Goal: Information Seeking & Learning: Learn about a topic

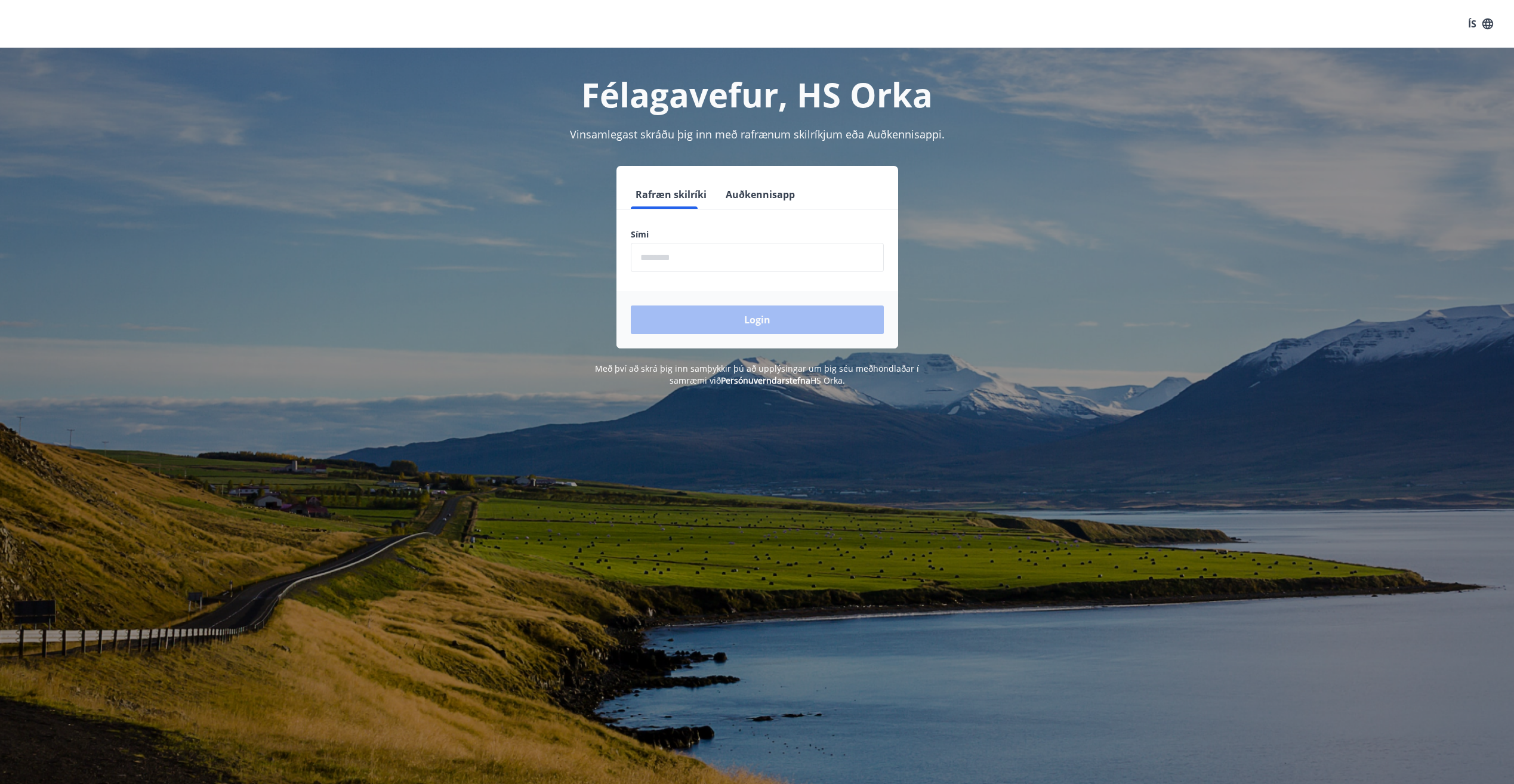
click at [730, 252] on input "phone" at bounding box center [757, 257] width 253 height 29
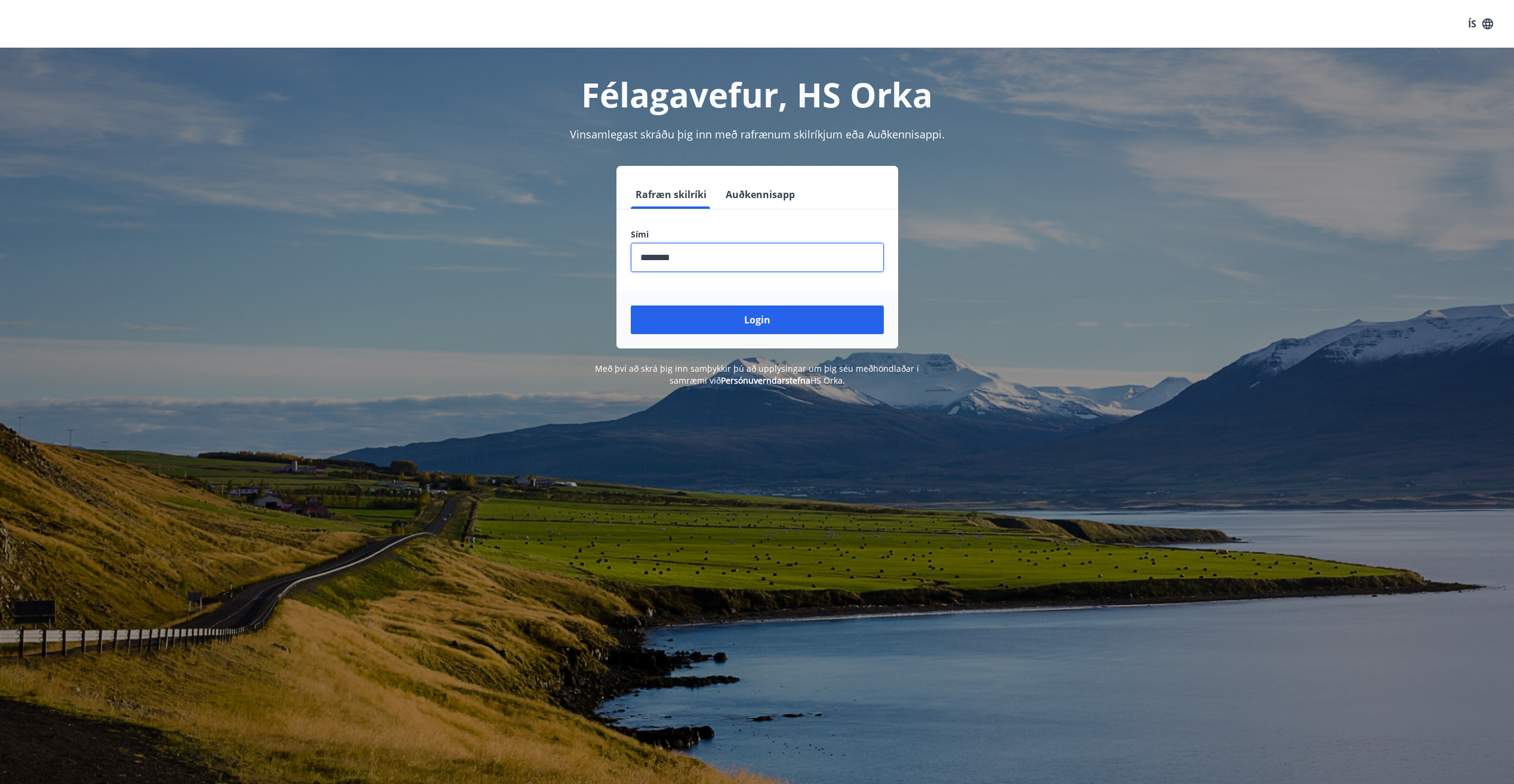
type input "********"
click at [631, 306] on button "Login" at bounding box center [757, 320] width 253 height 29
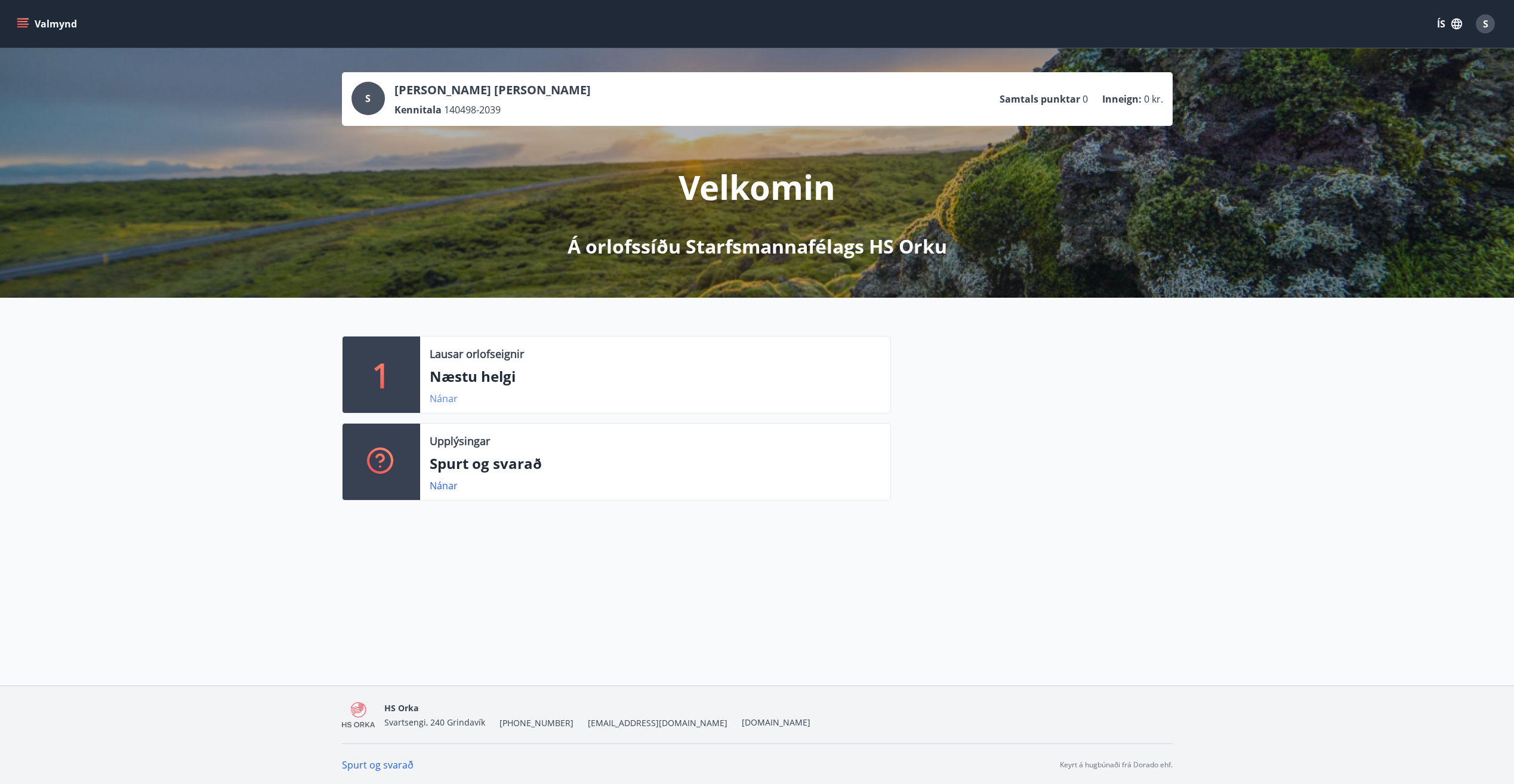
click at [437, 396] on link "Nánar" at bounding box center [443, 398] width 28 height 13
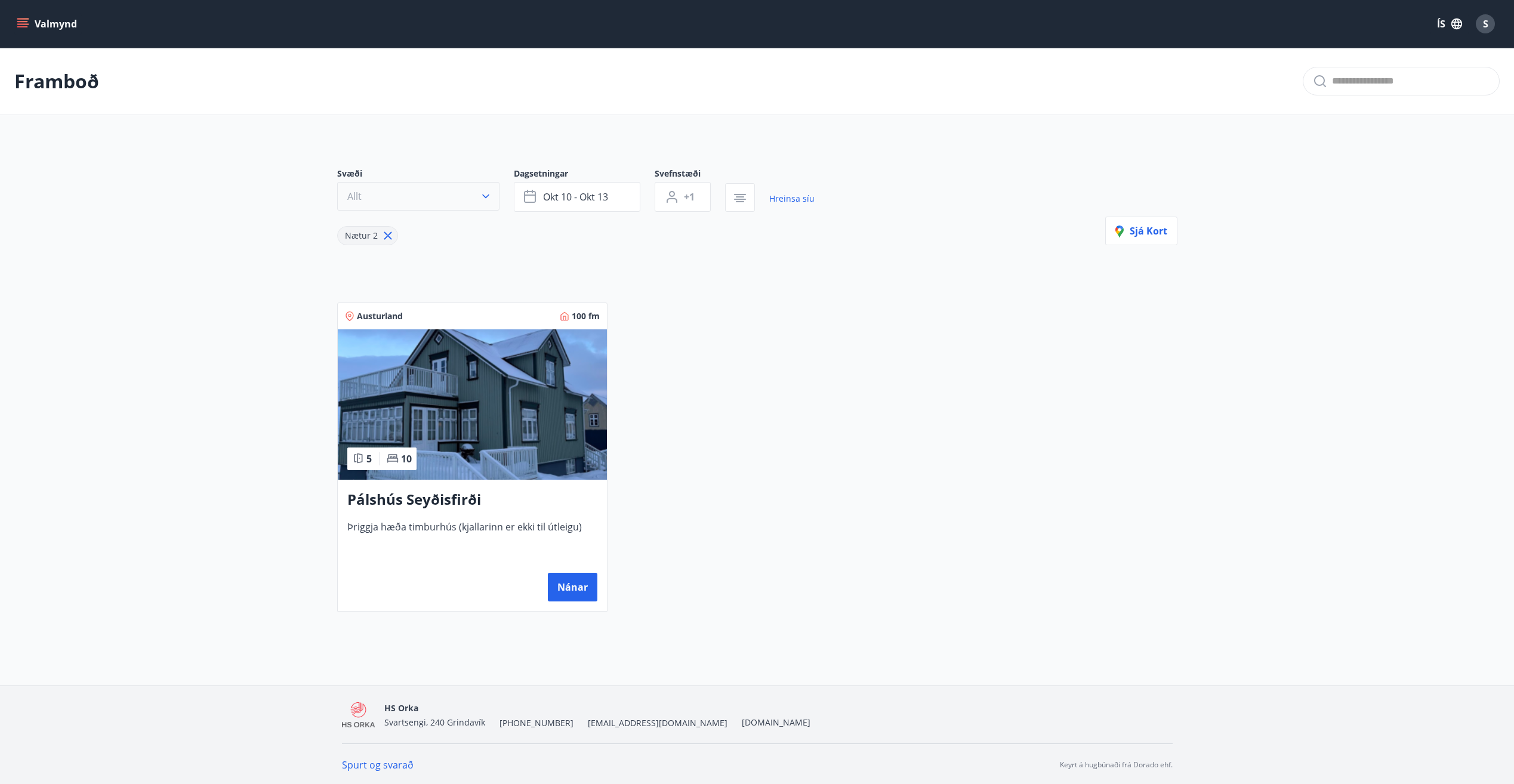
click at [486, 199] on icon "button" at bounding box center [486, 196] width 12 height 12
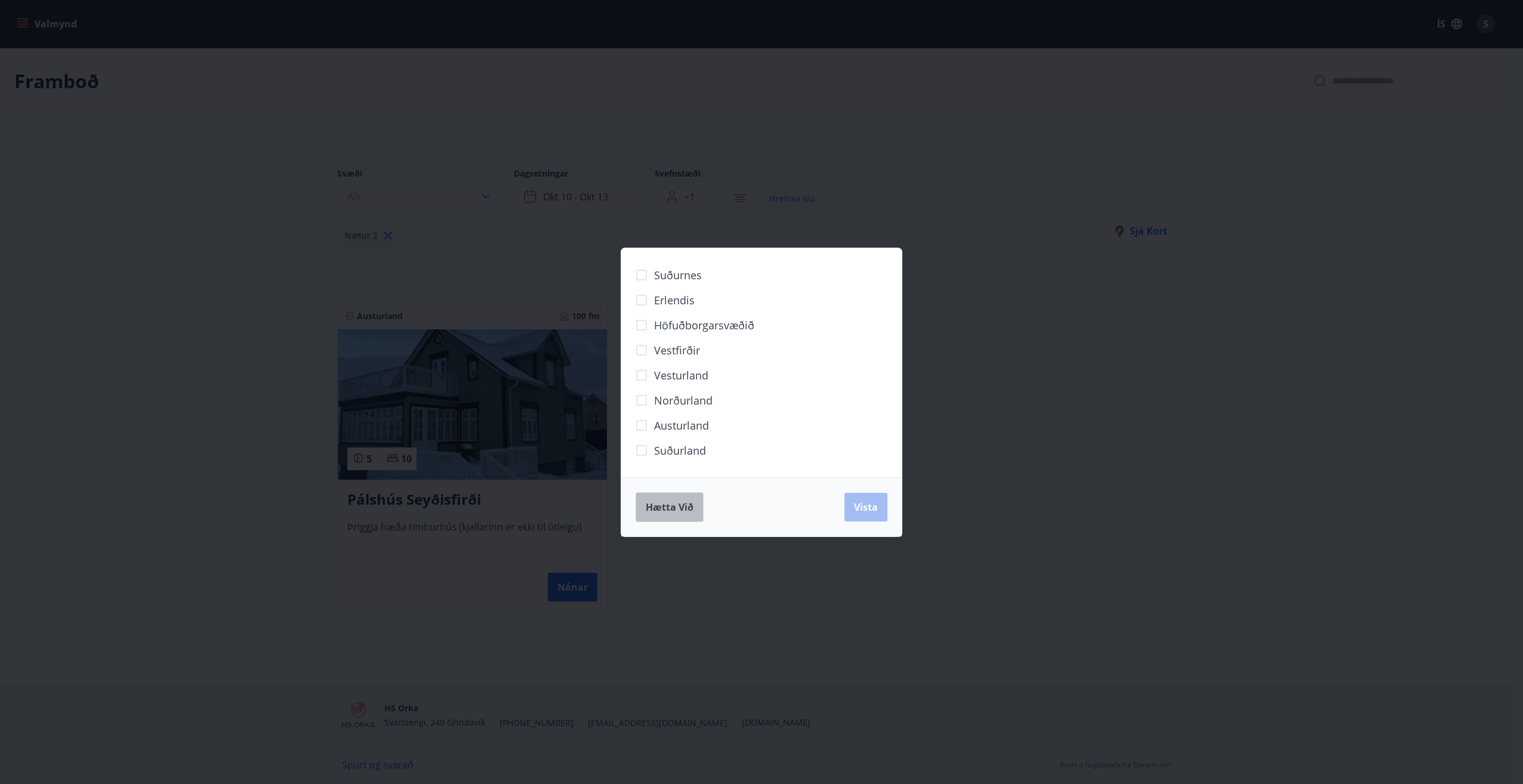
click at [691, 502] on span "Hætta við" at bounding box center [669, 507] width 48 height 13
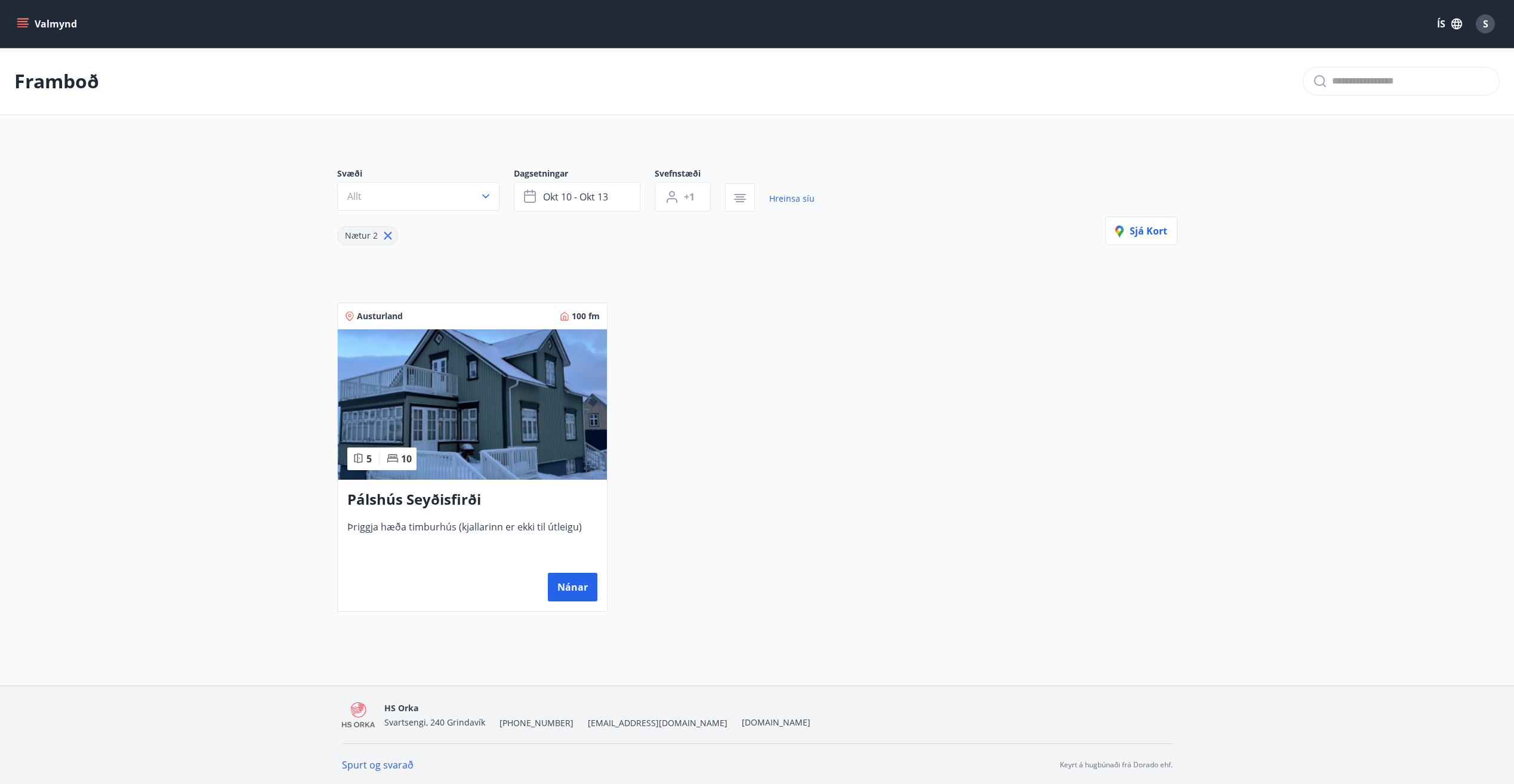
click at [387, 234] on icon at bounding box center [387, 236] width 13 height 13
type input "*"
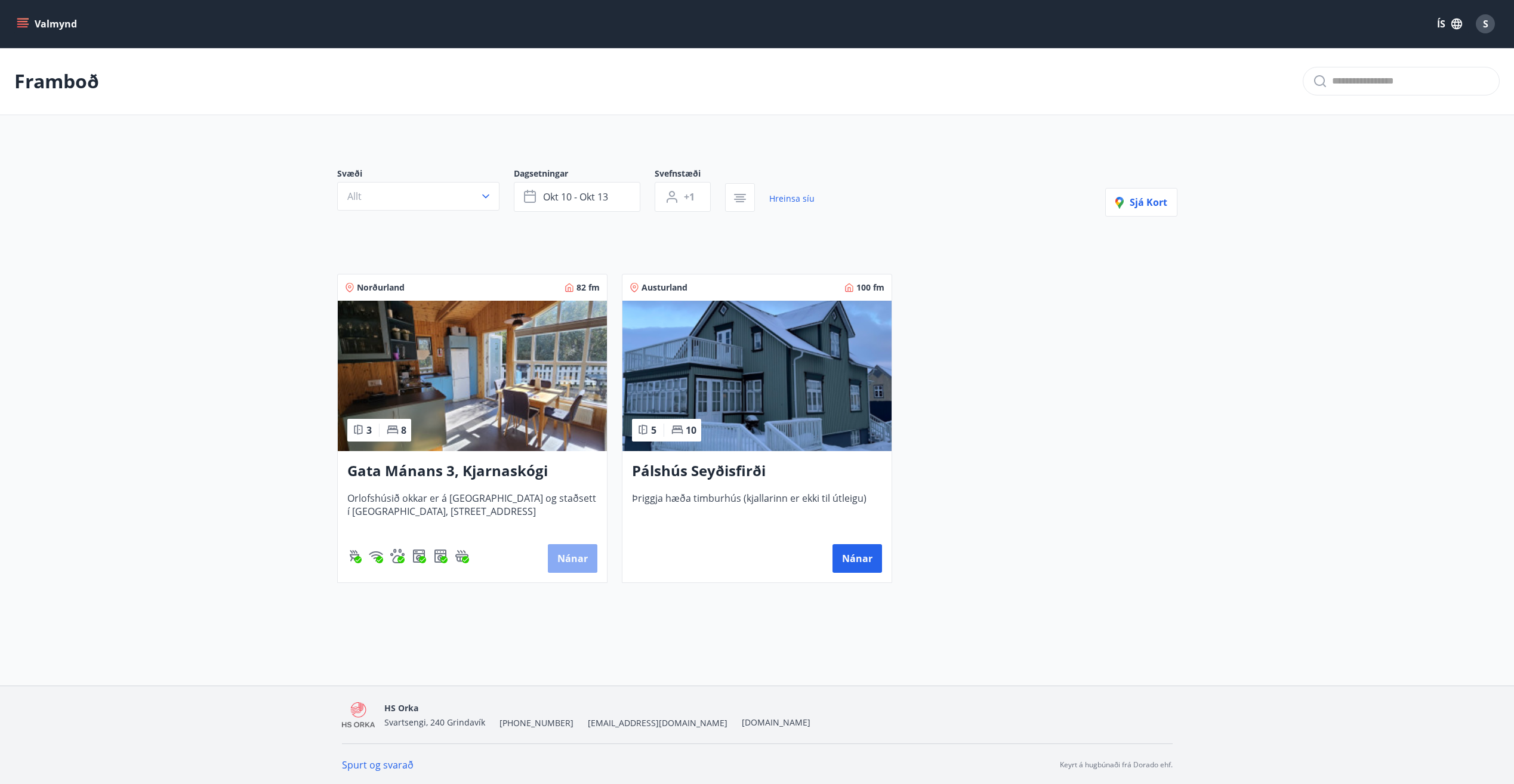
click at [572, 560] on button "Nánar" at bounding box center [573, 558] width 50 height 29
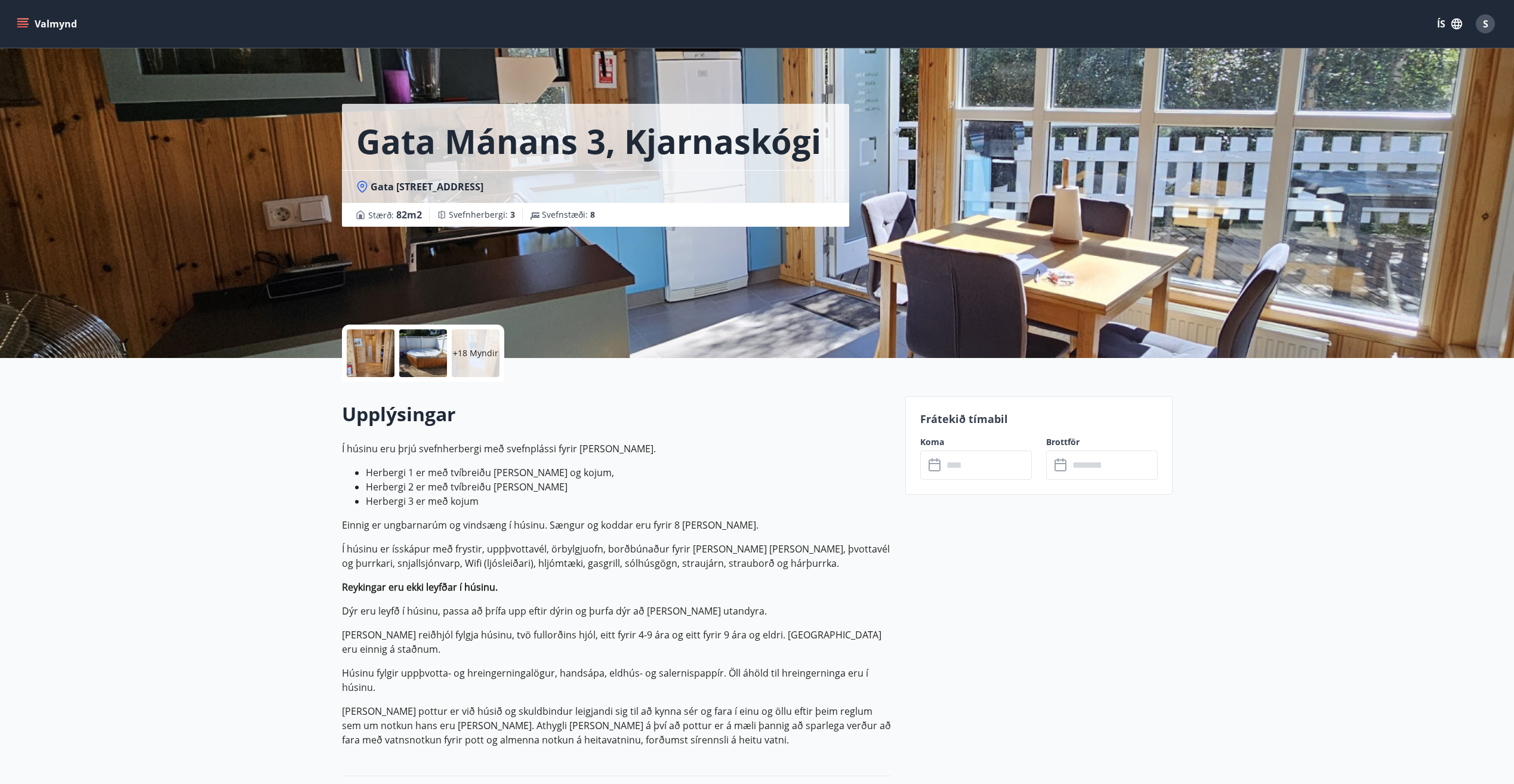
click at [32, 26] on button "Valmynd" at bounding box center [48, 24] width 68 height 22
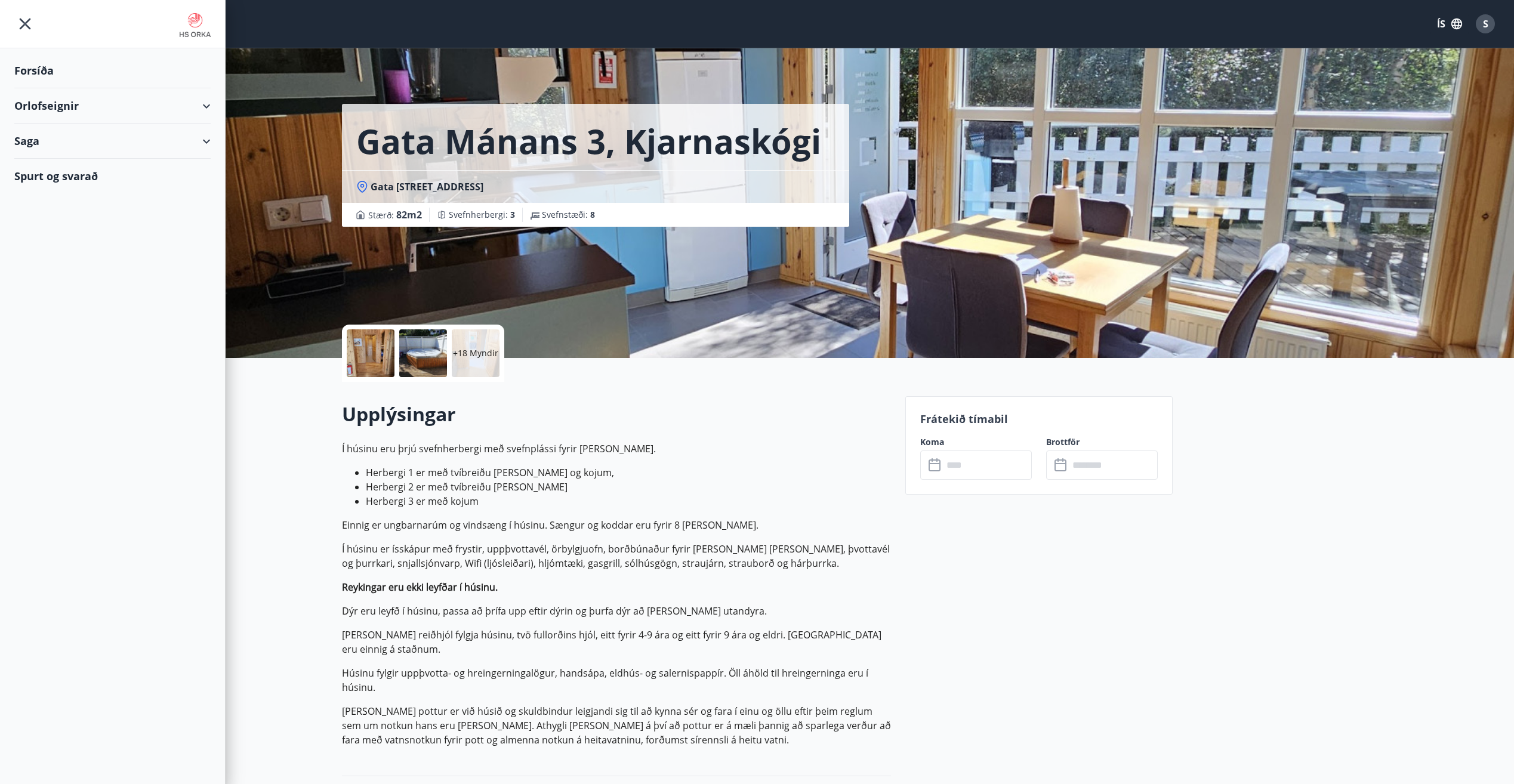
click at [79, 99] on div "Orlofseignir" at bounding box center [112, 106] width 196 height 35
click at [75, 162] on div "Bókunardagatal" at bounding box center [112, 160] width 177 height 25
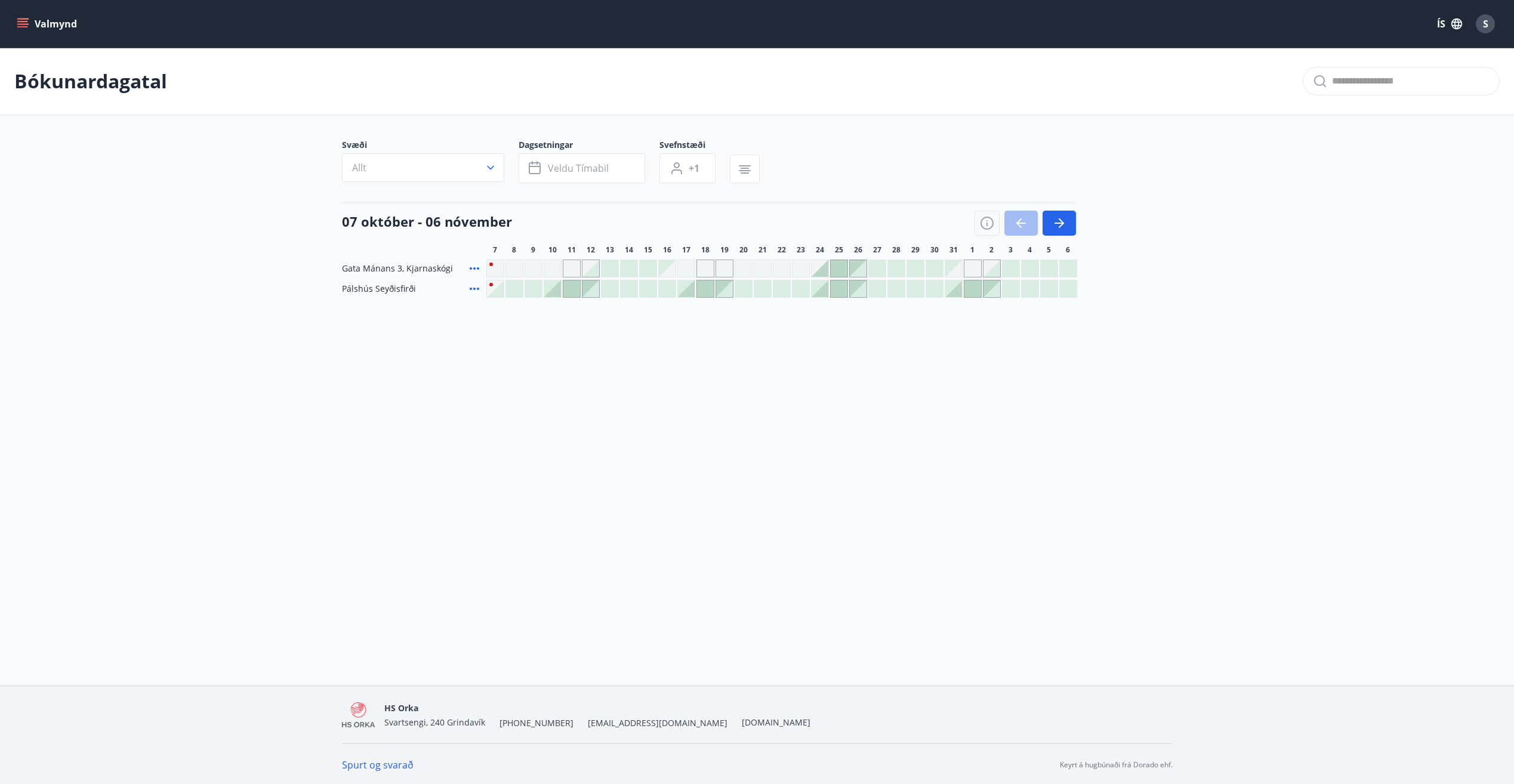
click at [31, 18] on button "Valmynd" at bounding box center [48, 24] width 68 height 22
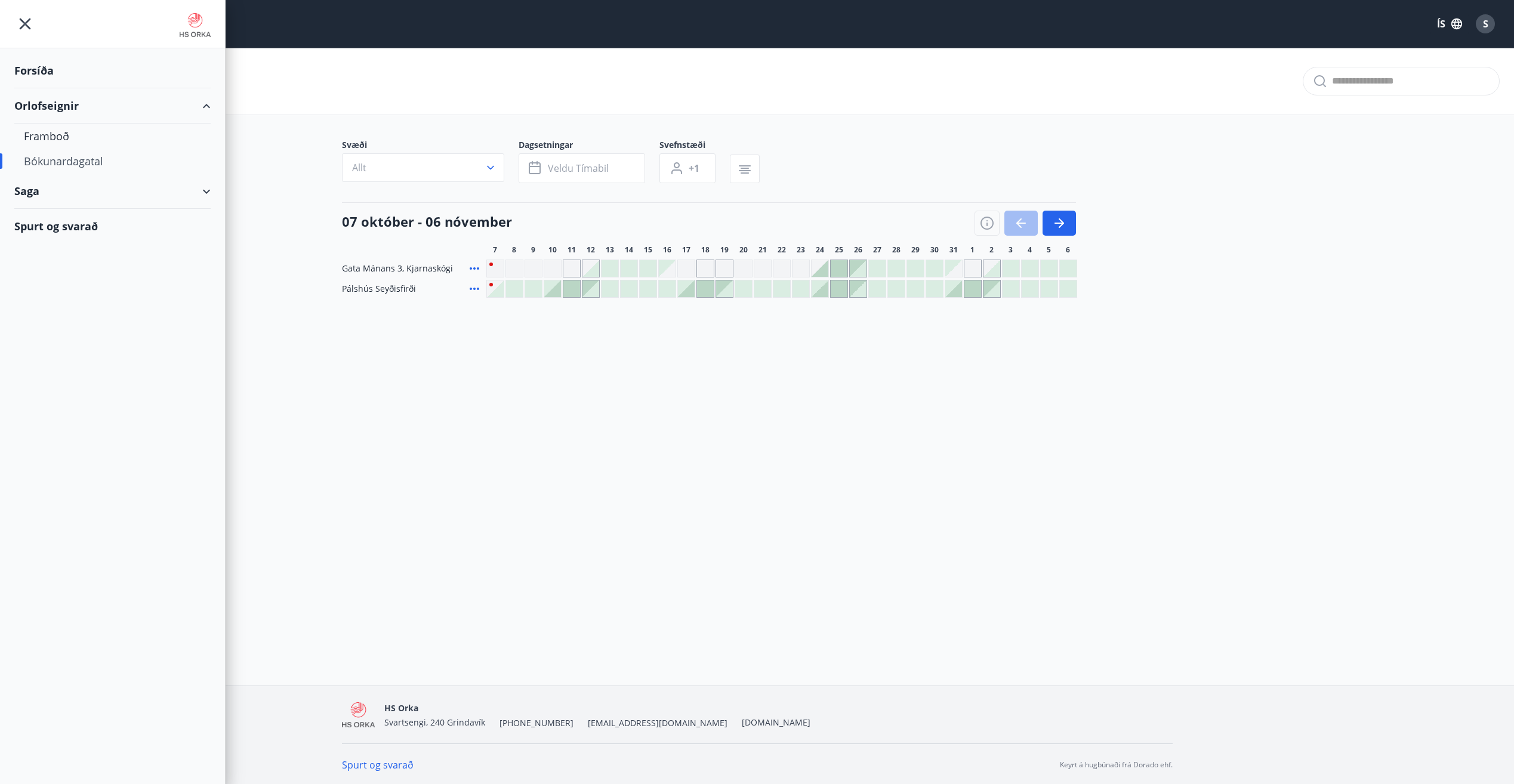
click at [57, 227] on div "Spurt og svarað" at bounding box center [112, 226] width 196 height 34
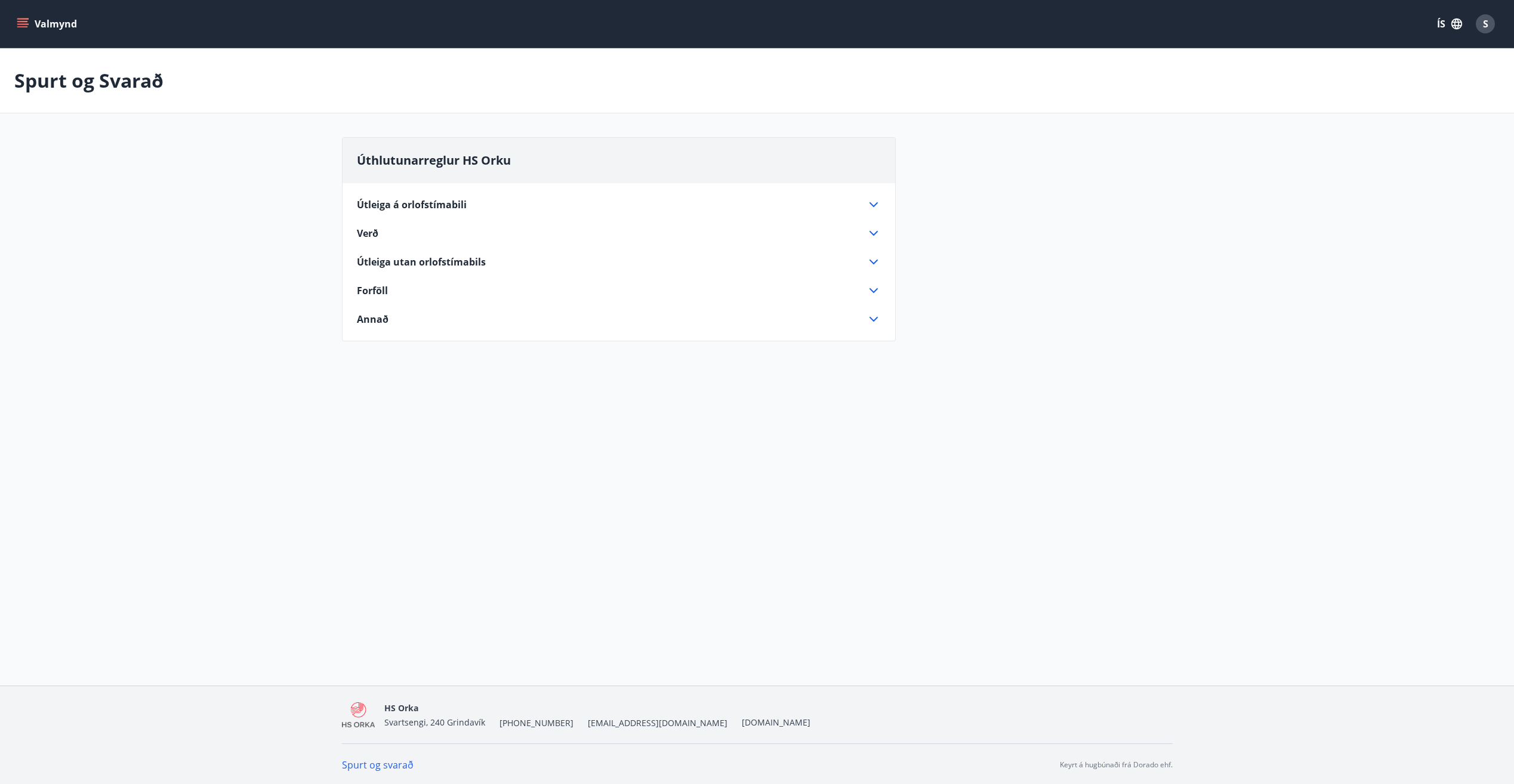
click at [387, 316] on span "Annað" at bounding box center [373, 319] width 32 height 13
click at [383, 232] on div "Verð" at bounding box center [612, 233] width 510 height 13
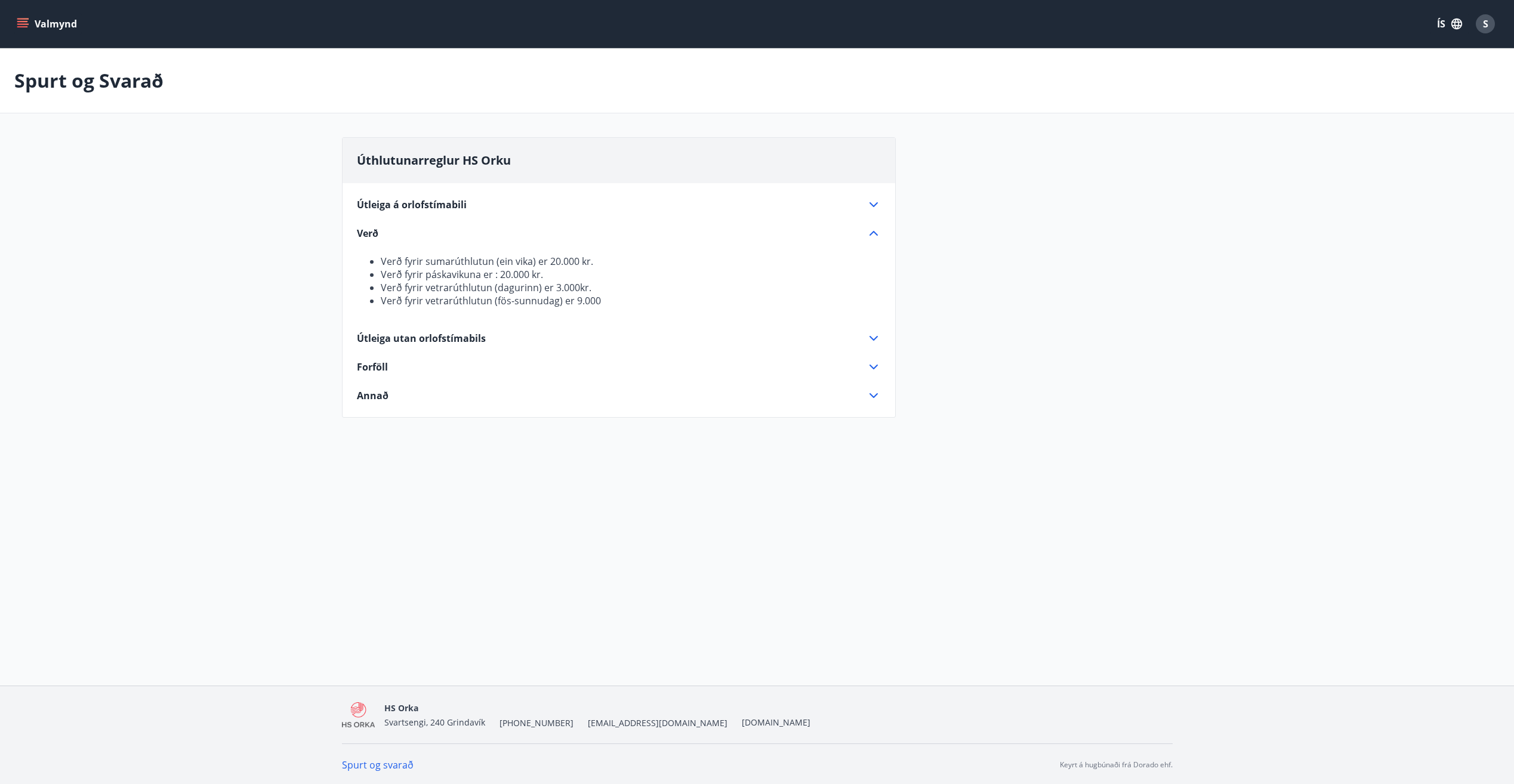
click at [448, 211] on div "Útleiga á orlofstímabili" at bounding box center [619, 204] width 524 height 14
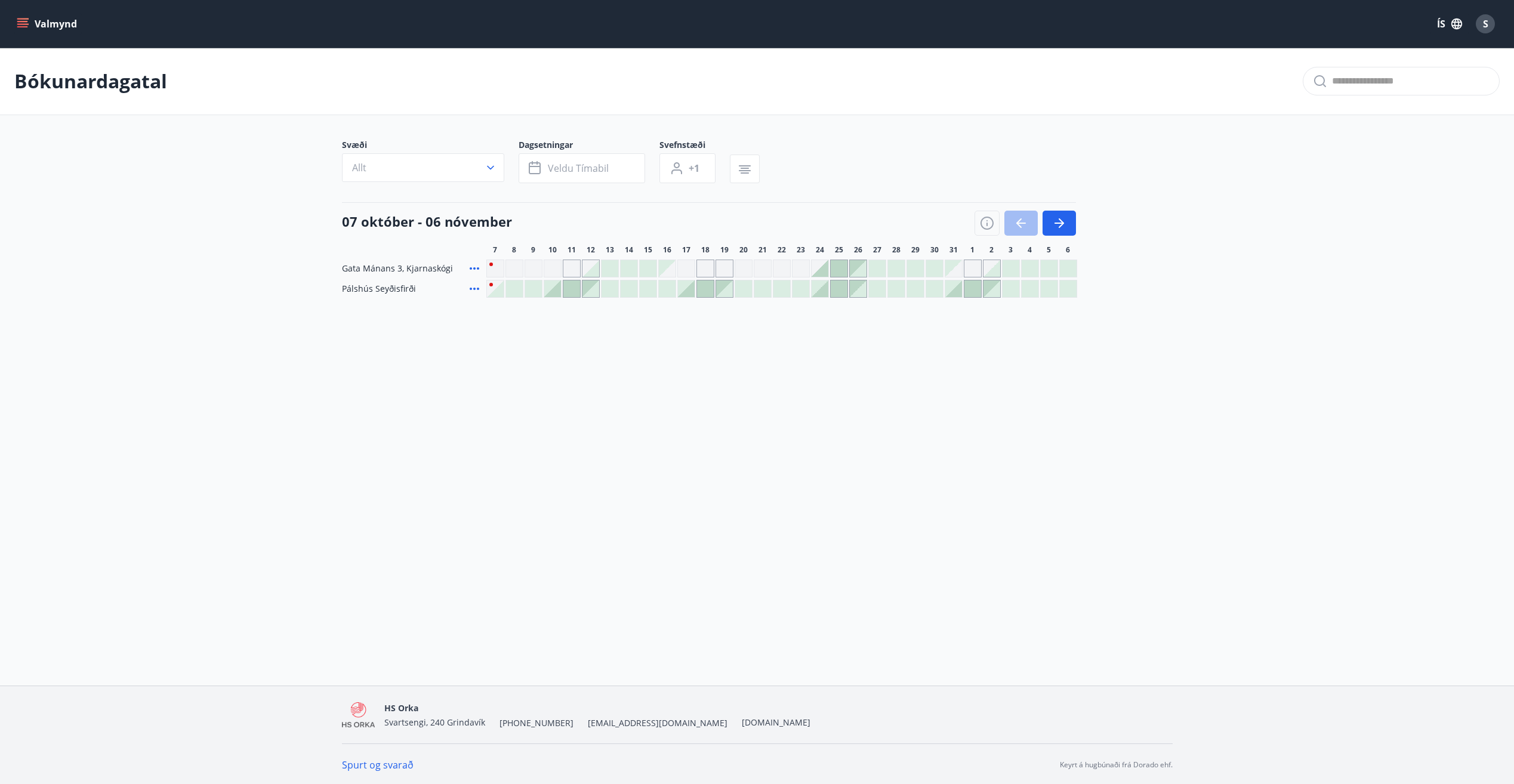
click at [29, 20] on button "Valmynd" at bounding box center [48, 24] width 68 height 22
